Goal: Task Accomplishment & Management: Manage account settings

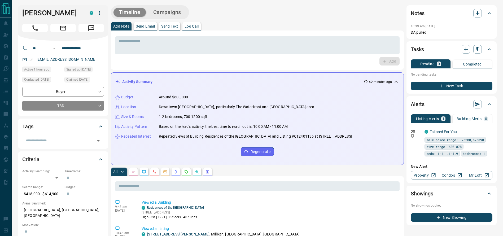
click at [247, 10] on div "Timeline Campaigns" at bounding box center [257, 12] width 293 height 14
click at [37, 13] on h1 "[PERSON_NAME]" at bounding box center [51, 13] width 59 height 8
click at [69, 99] on div "**********" at bounding box center [63, 99] width 82 height 24
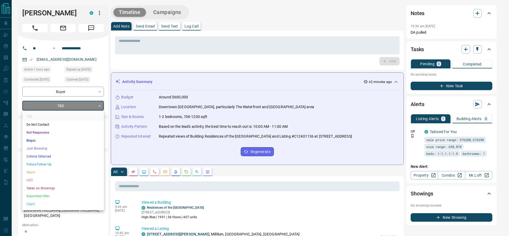
click at [57, 109] on div at bounding box center [254, 118] width 509 height 236
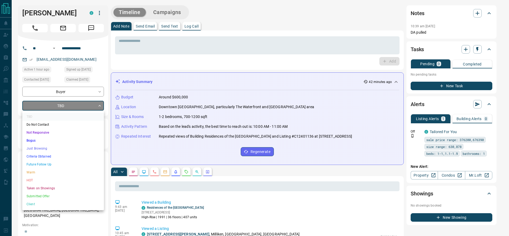
drag, startPoint x: 38, startPoint y: 151, endPoint x: 47, endPoint y: 156, distance: 10.3
click at [47, 156] on ul "TBD Do Not Contact Not Responsive Bogus Just Browsing Criteria Obtained Future …" at bounding box center [63, 160] width 82 height 100
click at [48, 156] on li "Criteria Obtained" at bounding box center [63, 156] width 82 height 8
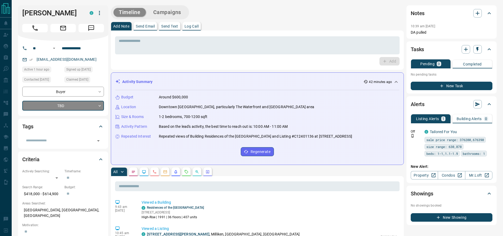
click at [149, 113] on div "Budget Around $600,000 Location Downtown [GEOGRAPHIC_DATA], particularly The Wa…" at bounding box center [257, 125] width 284 height 70
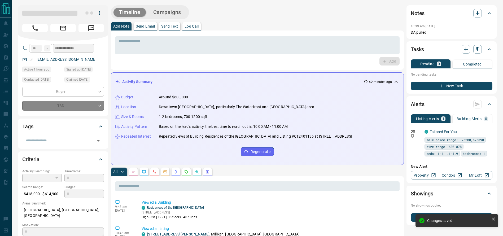
type input "*"
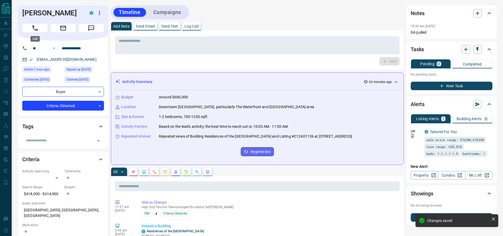
click at [31, 24] on button "Call" at bounding box center [34, 28] width 25 height 8
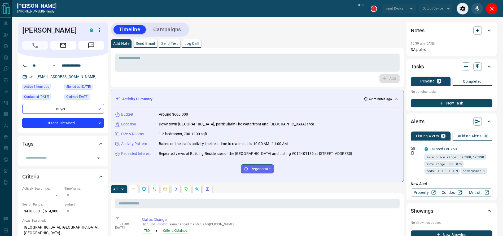
type input "*******"
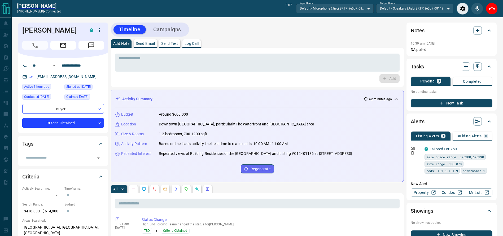
click at [499, 6] on div "[PERSON_NAME] [PHONE_NUMBER] - connected 0:07 Input Device Default - Microphone…" at bounding box center [257, 8] width 491 height 17
drag, startPoint x: 495, startPoint y: 7, endPoint x: 492, endPoint y: 14, distance: 7.5
click at [495, 8] on button "End Call" at bounding box center [491, 9] width 12 height 12
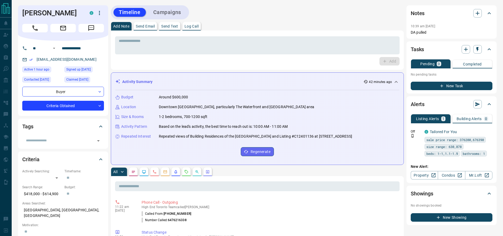
click at [310, 25] on div "Add Note Send Email Send Text Log Call" at bounding box center [257, 26] width 293 height 8
click at [305, 49] on textarea at bounding box center [257, 46] width 277 height 14
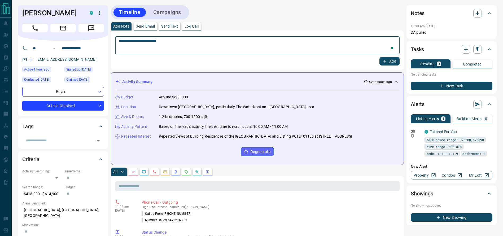
type textarea "**********"
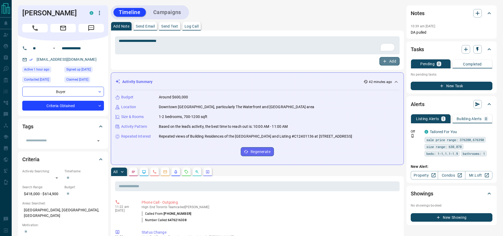
click at [384, 61] on icon "button" at bounding box center [384, 61] width 5 height 5
